Goal: Task Accomplishment & Management: Manage account settings

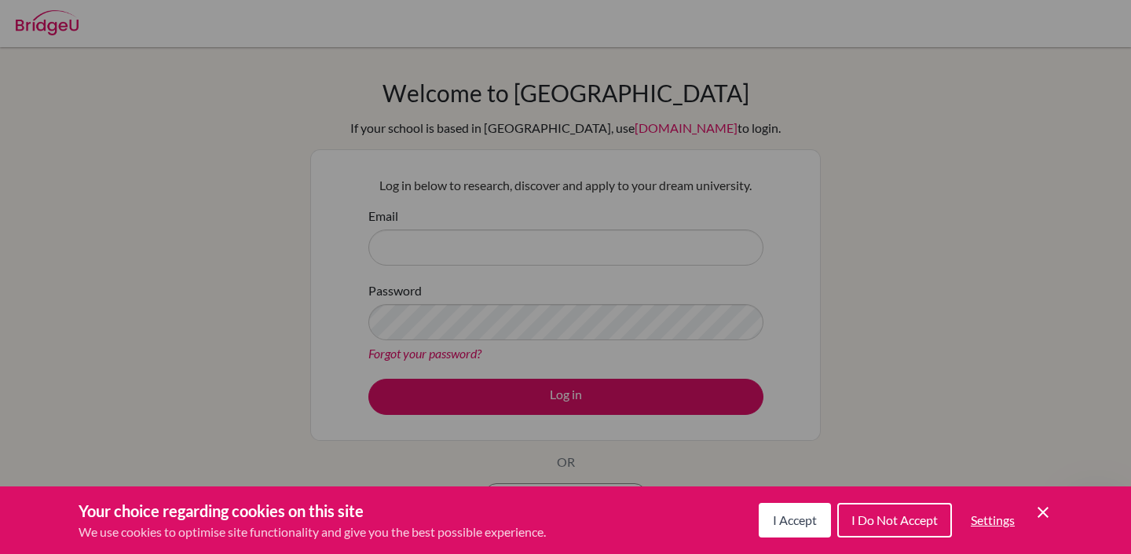
click at [812, 521] on span "I Accept" at bounding box center [795, 519] width 44 height 15
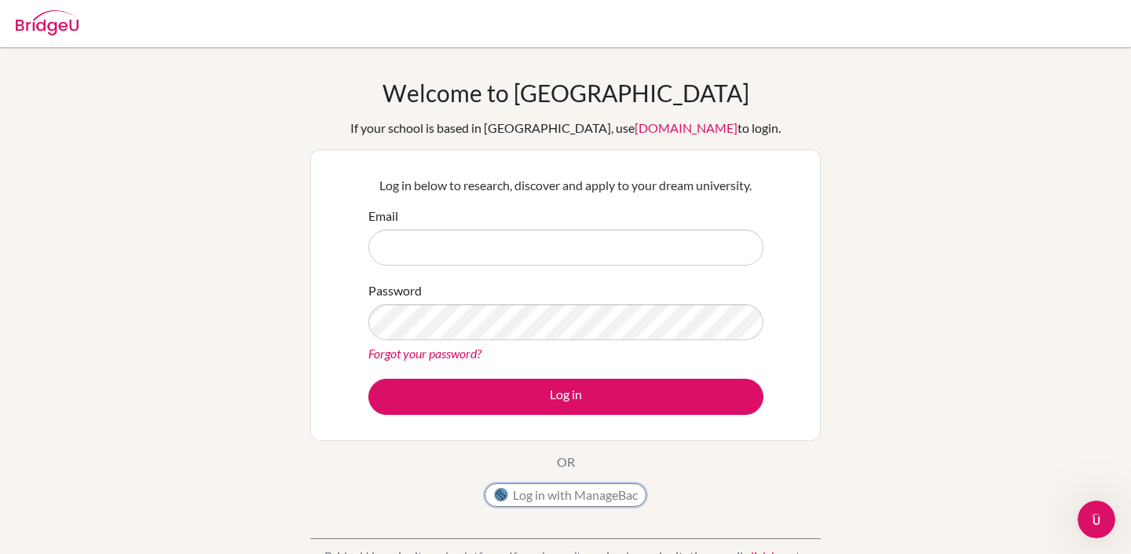
click at [569, 484] on button "Log in with ManageBac" at bounding box center [565, 495] width 162 height 24
click at [569, 488] on button "Log in with ManageBac" at bounding box center [565, 495] width 162 height 24
type input "[EMAIL_ADDRESS][DOMAIN_NAME]"
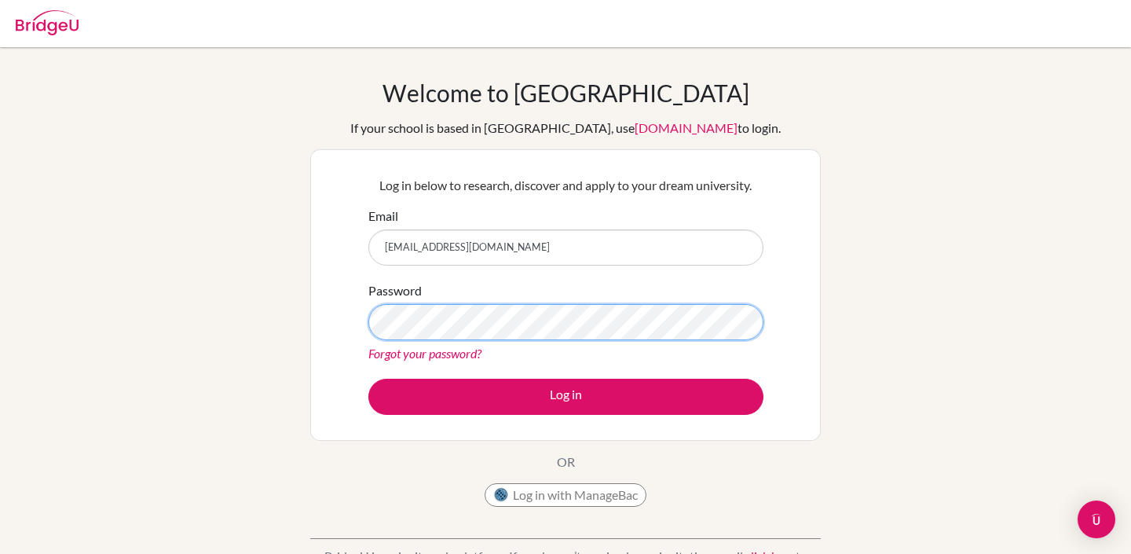
click at [368, 378] on button "Log in" at bounding box center [565, 396] width 395 height 36
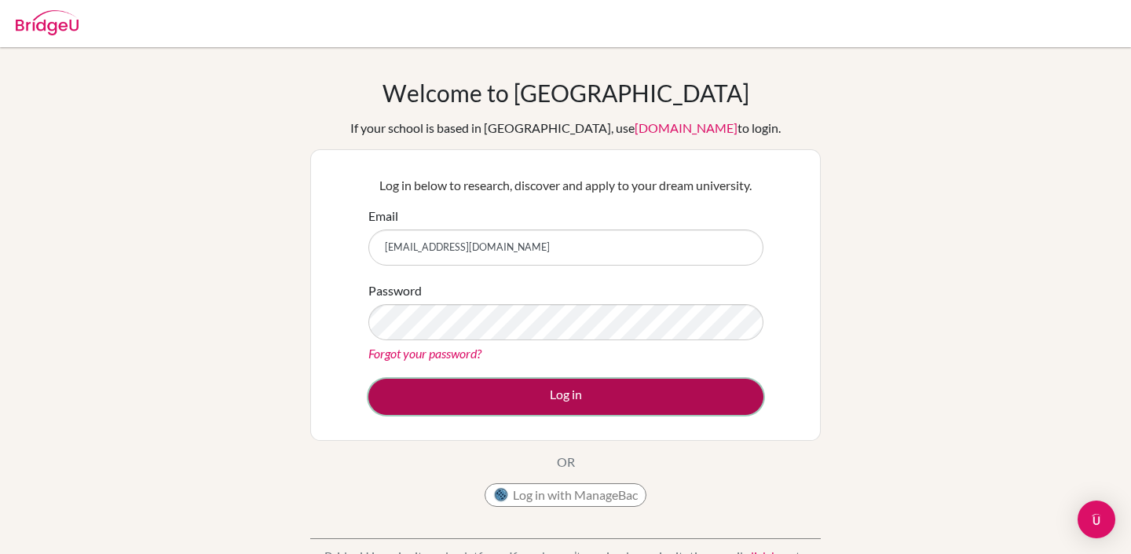
click at [572, 393] on button "Log in" at bounding box center [565, 396] width 395 height 36
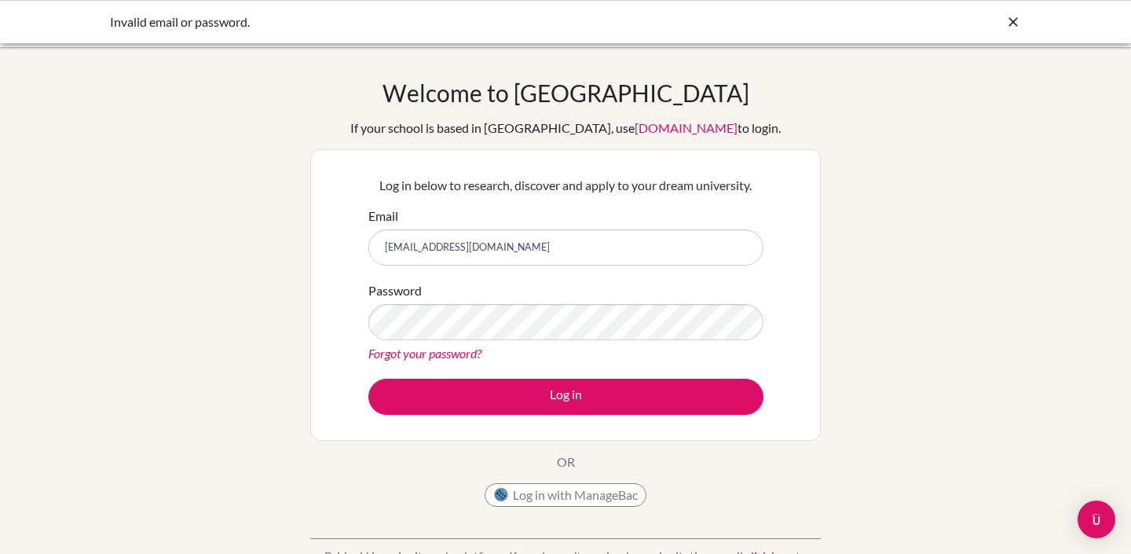
click at [656, 126] on link "[DOMAIN_NAME]" at bounding box center [685, 127] width 103 height 15
